Goal: Task Accomplishment & Management: Use online tool/utility

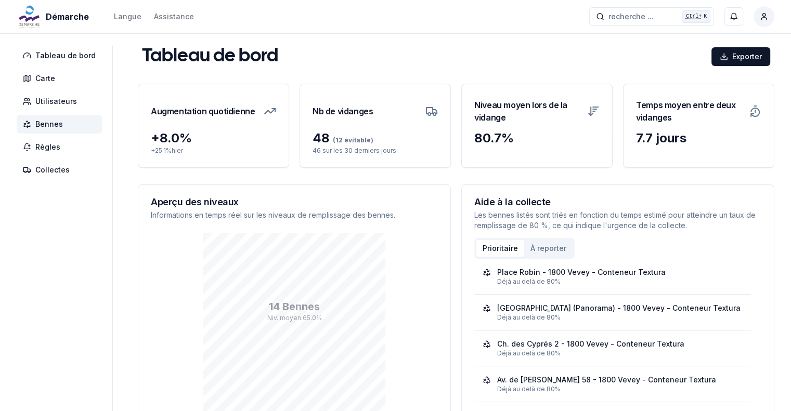
click at [58, 120] on span "Bennes" at bounding box center [49, 124] width 28 height 10
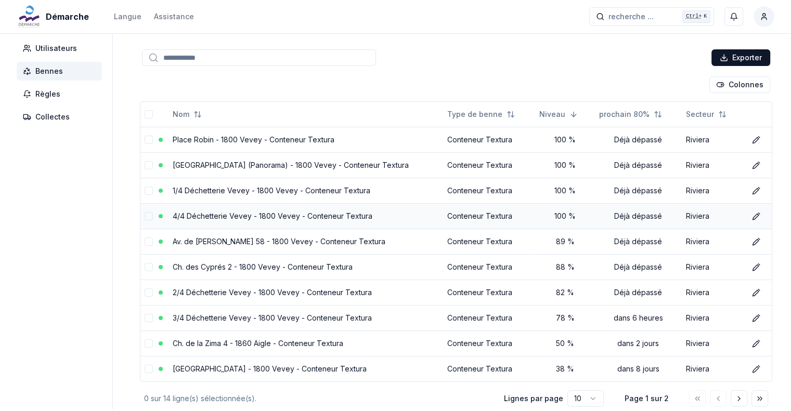
scroll to position [112, 0]
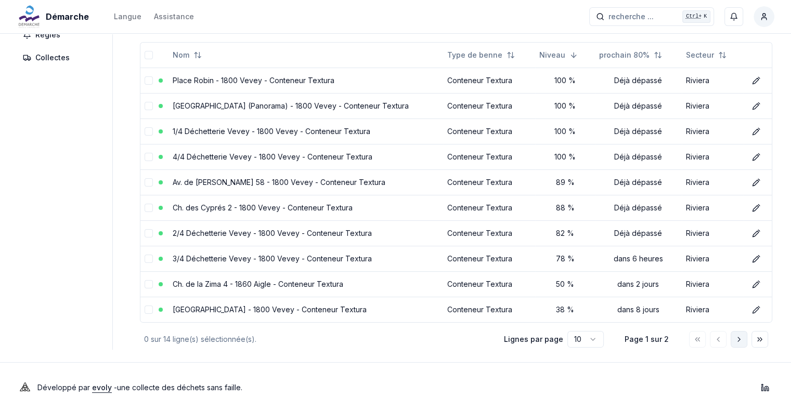
click at [734, 339] on button "Aller à la page suivante" at bounding box center [738, 339] width 17 height 17
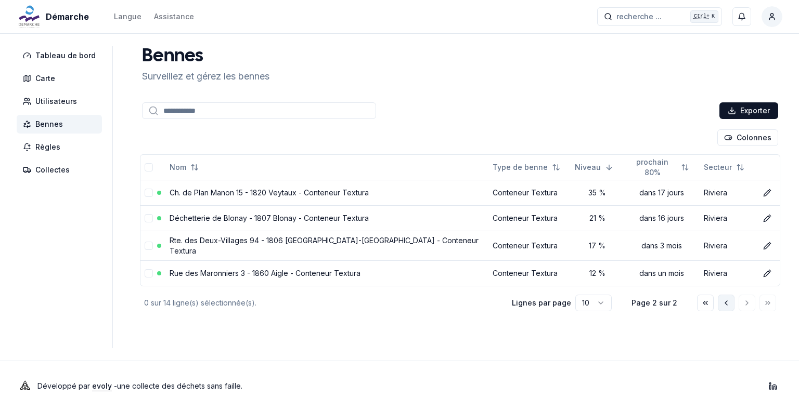
click at [724, 302] on icon "Aller à la page précédente" at bounding box center [726, 303] width 8 height 8
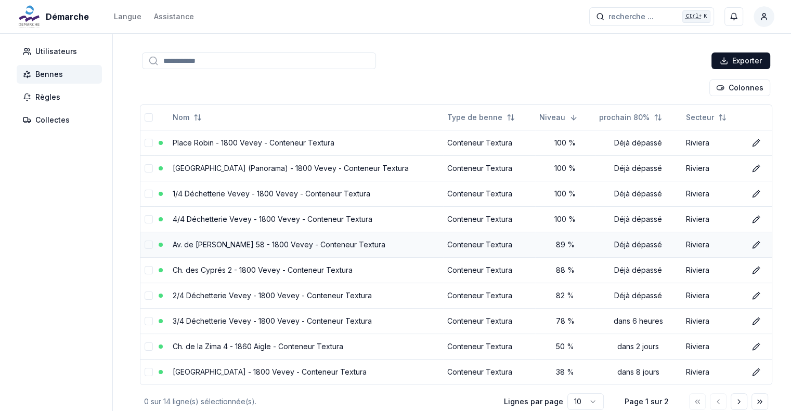
scroll to position [112, 0]
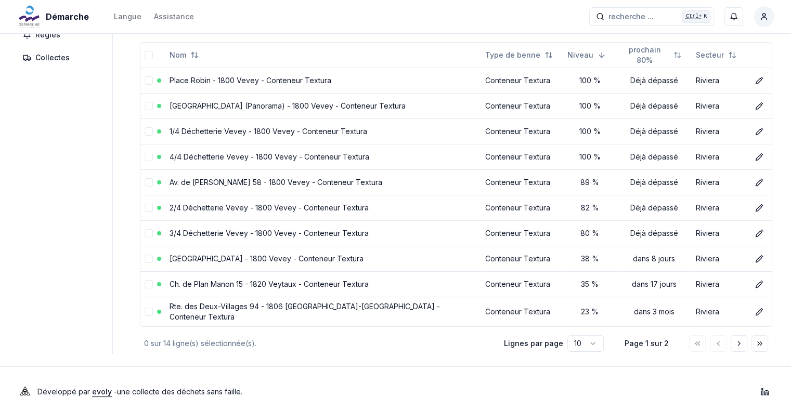
click at [740, 340] on icon "Aller à la page suivante" at bounding box center [739, 344] width 8 height 8
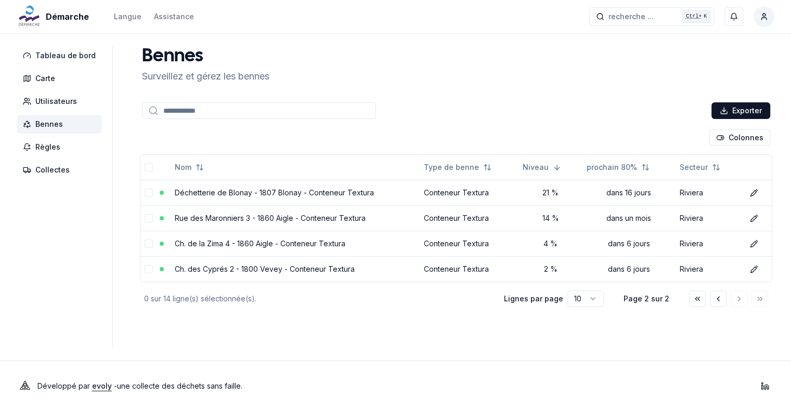
scroll to position [0, 0]
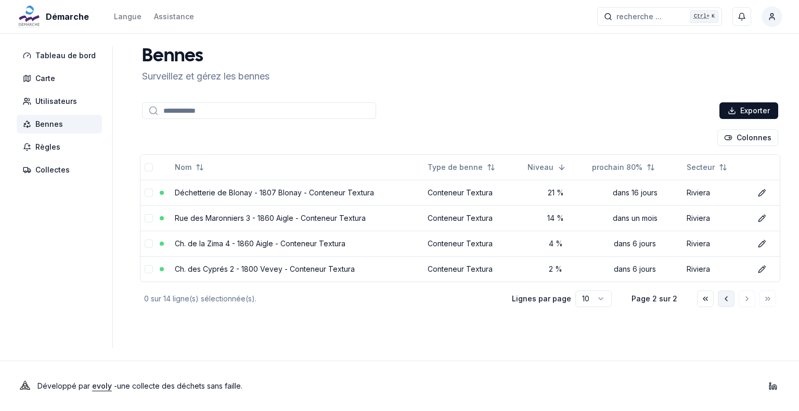
click at [728, 299] on icon "Aller à la page précédente" at bounding box center [726, 299] width 8 height 8
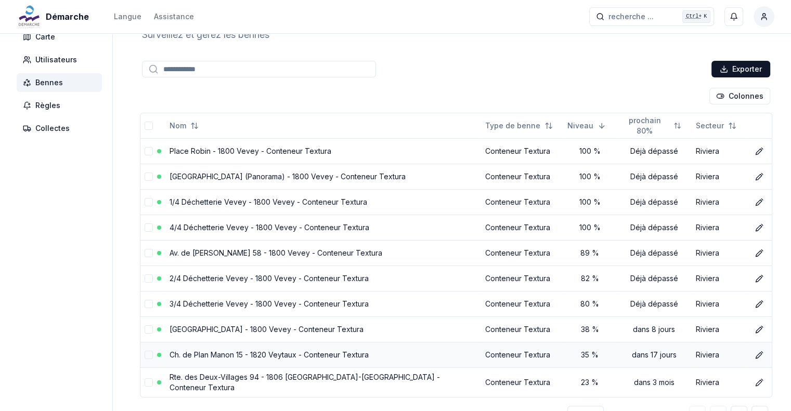
scroll to position [112, 0]
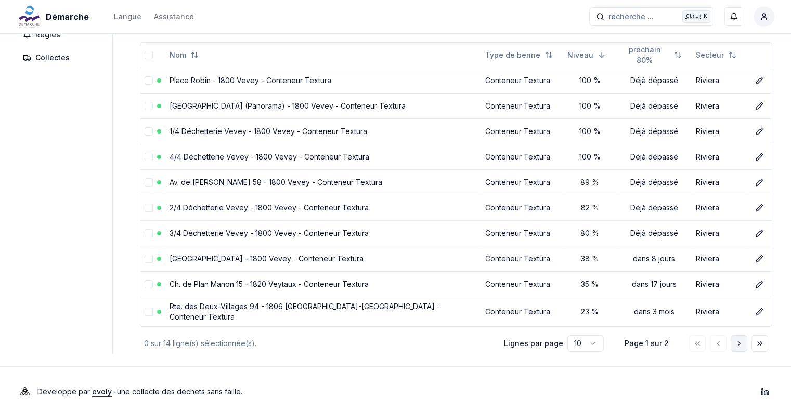
click at [741, 340] on icon "Aller à la page suivante" at bounding box center [739, 344] width 8 height 8
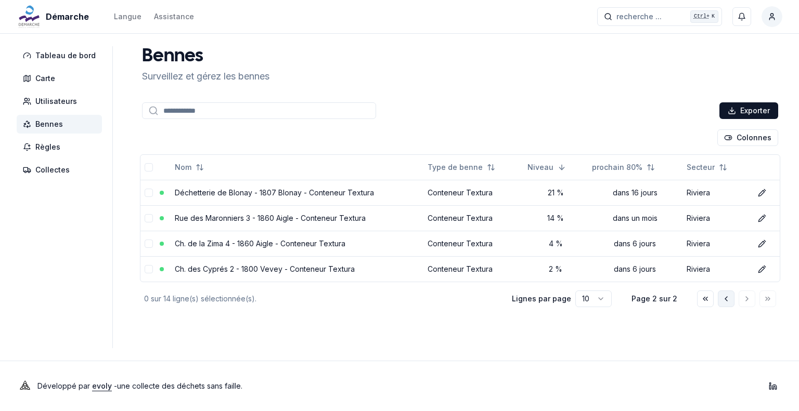
click at [724, 298] on icon "Aller à la page précédente" at bounding box center [726, 299] width 8 height 8
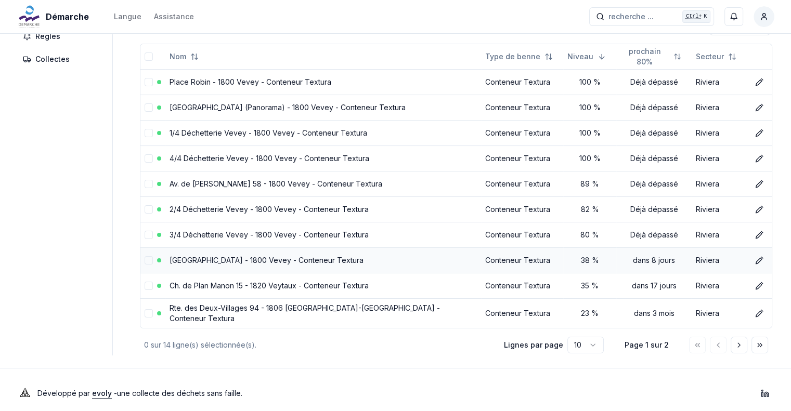
scroll to position [112, 0]
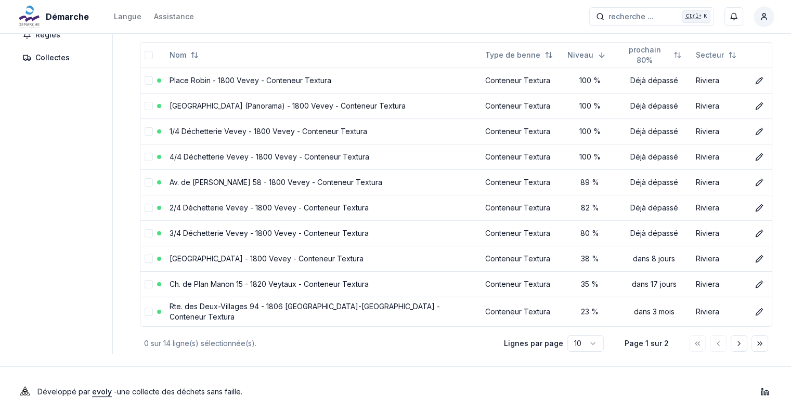
drag, startPoint x: 738, startPoint y: 342, endPoint x: 695, endPoint y: 348, distance: 43.6
click at [738, 342] on icon "Aller à la page suivante" at bounding box center [739, 344] width 8 height 8
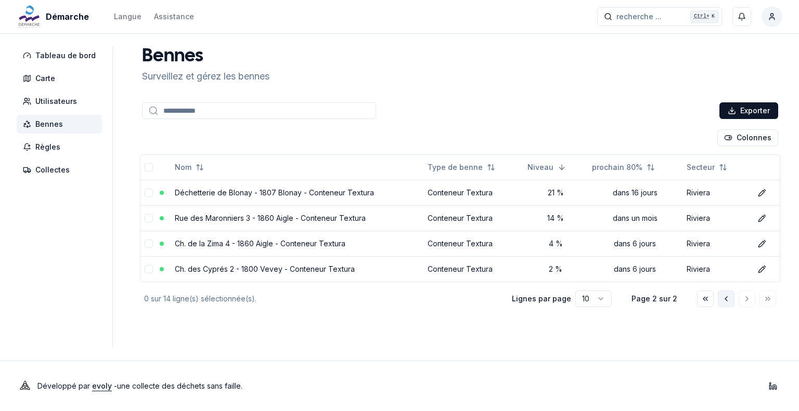
click at [719, 301] on button "Aller à la page précédente" at bounding box center [725, 299] width 17 height 17
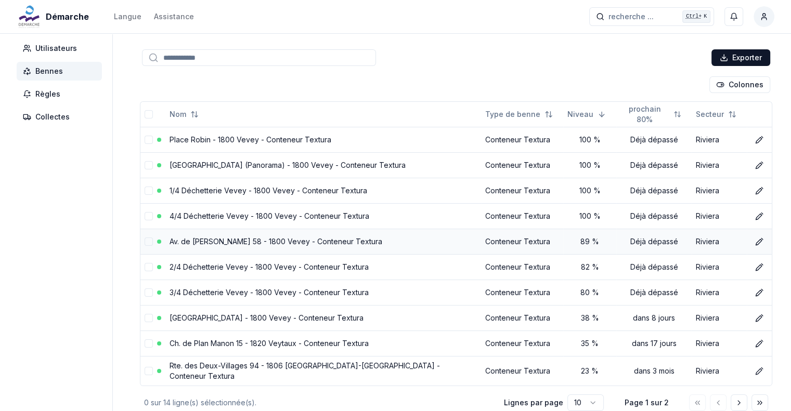
scroll to position [112, 0]
